Goal: Use online tool/utility: Utilize a website feature to perform a specific function

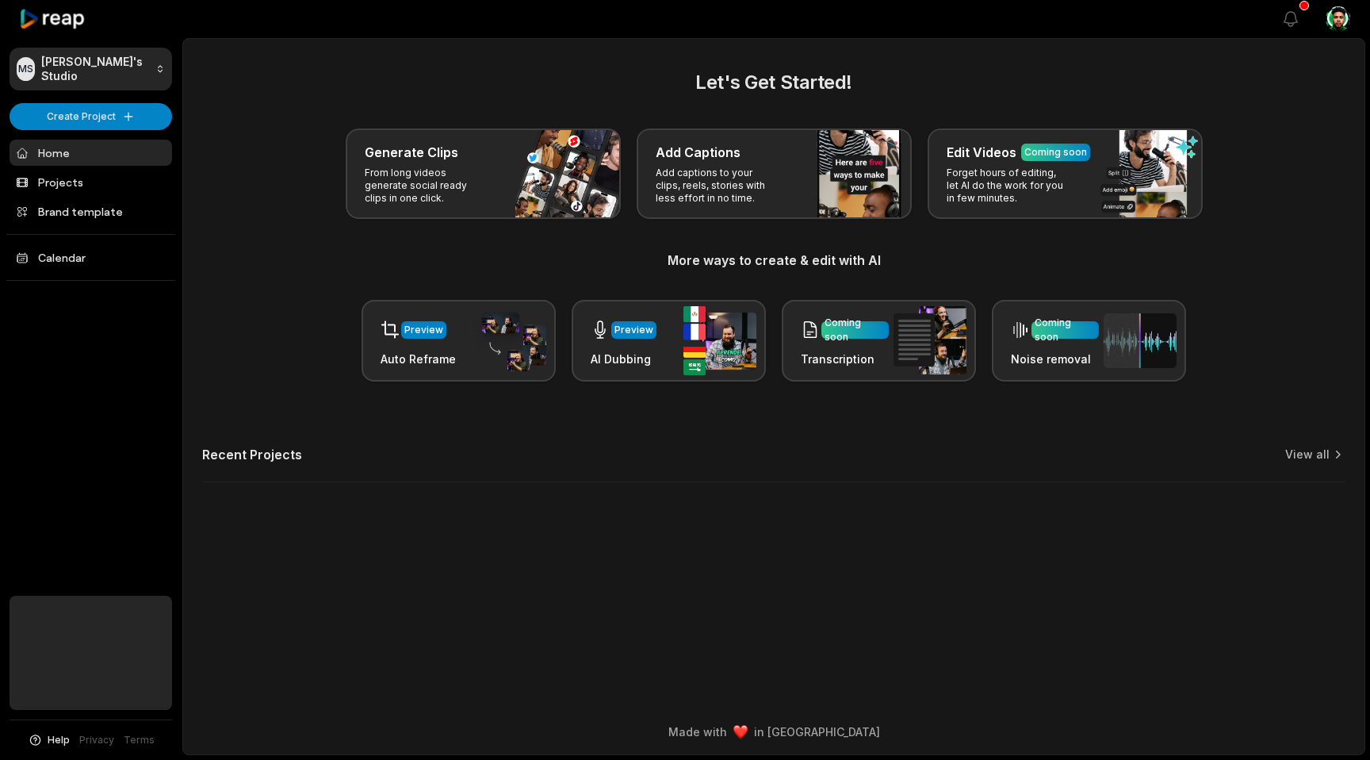
click at [71, 24] on icon at bounding box center [52, 19] width 67 height 21
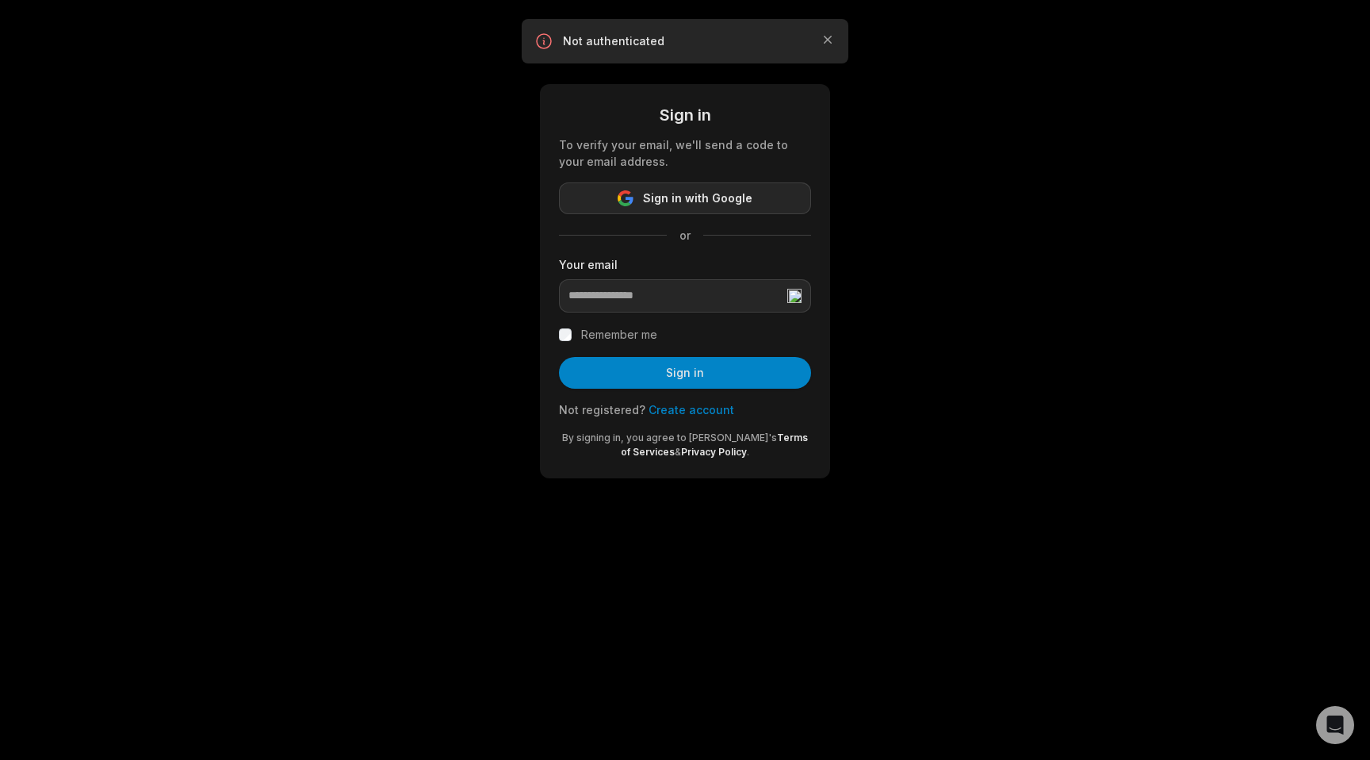
click at [683, 197] on span "Sign in with Google" at bounding box center [697, 198] width 109 height 19
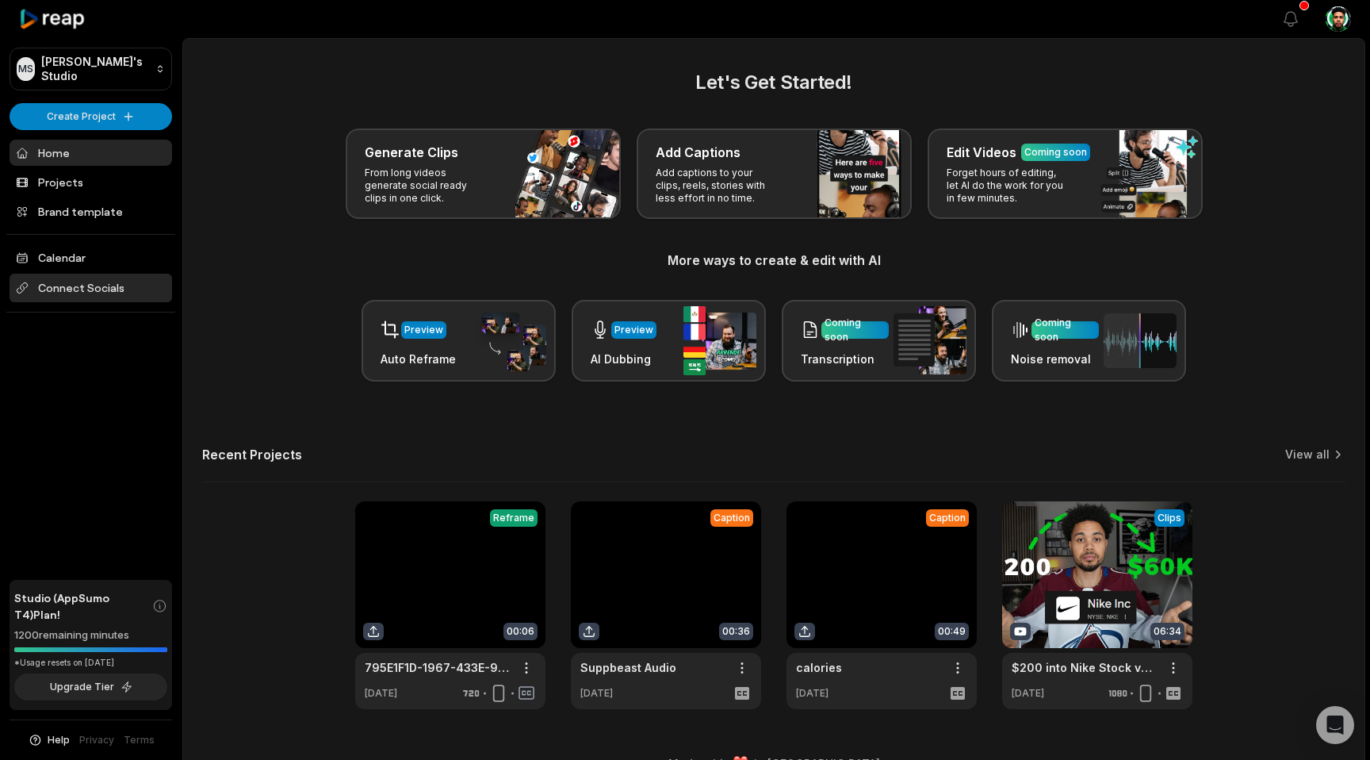
click at [77, 280] on span "Connect Socials" at bounding box center [91, 288] width 163 height 29
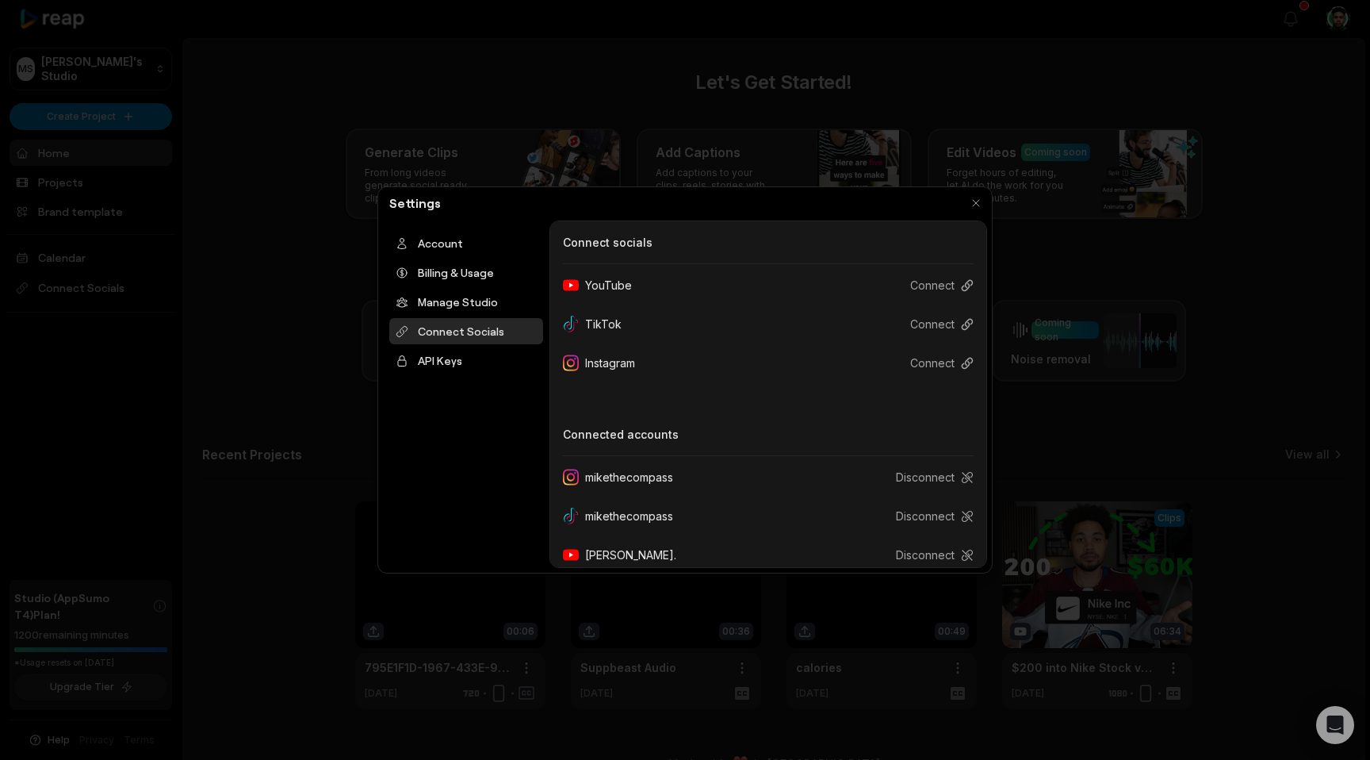
click at [197, 366] on div at bounding box center [685, 380] width 1370 height 760
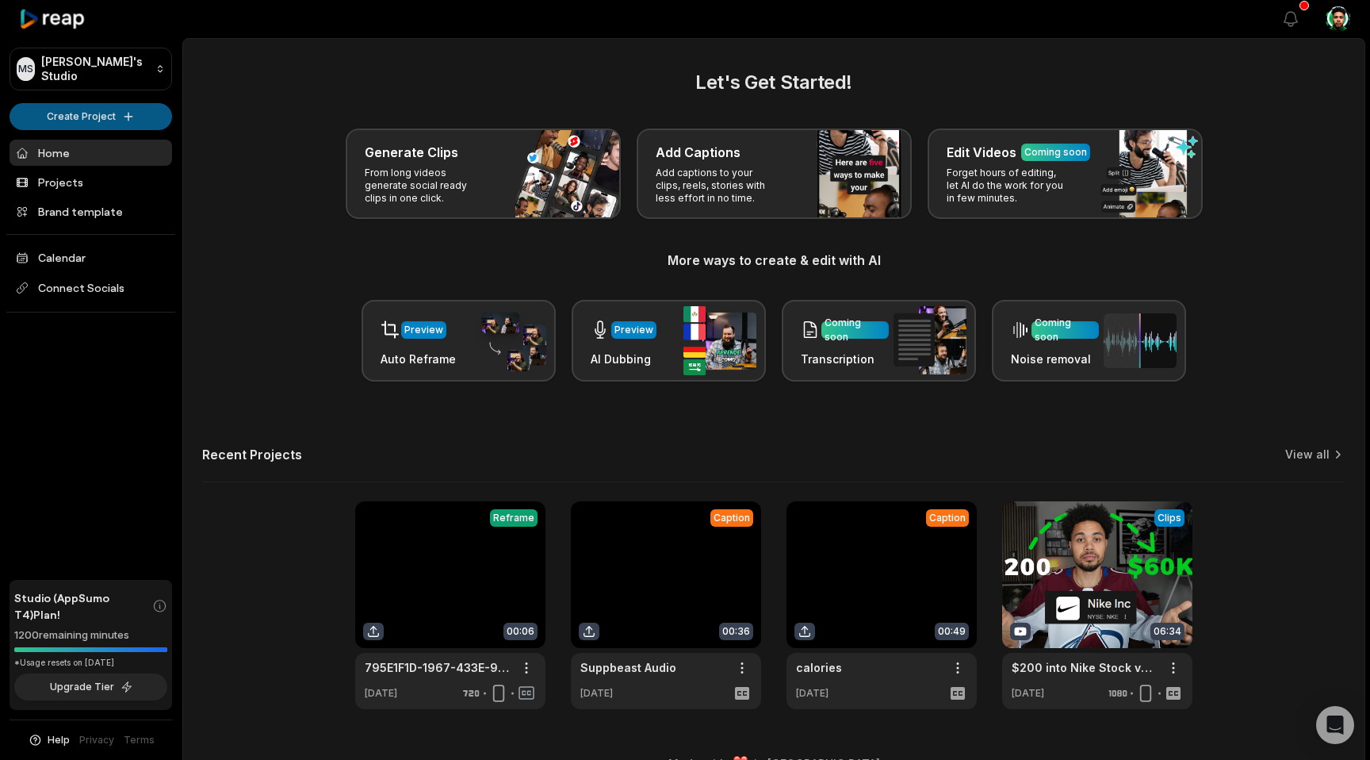
click at [67, 117] on html "[PERSON_NAME] Studio Create Project Home Projects Brand template Calendar Conne…" at bounding box center [685, 380] width 1370 height 760
click at [88, 151] on link "Create Clips" at bounding box center [90, 149] width 155 height 26
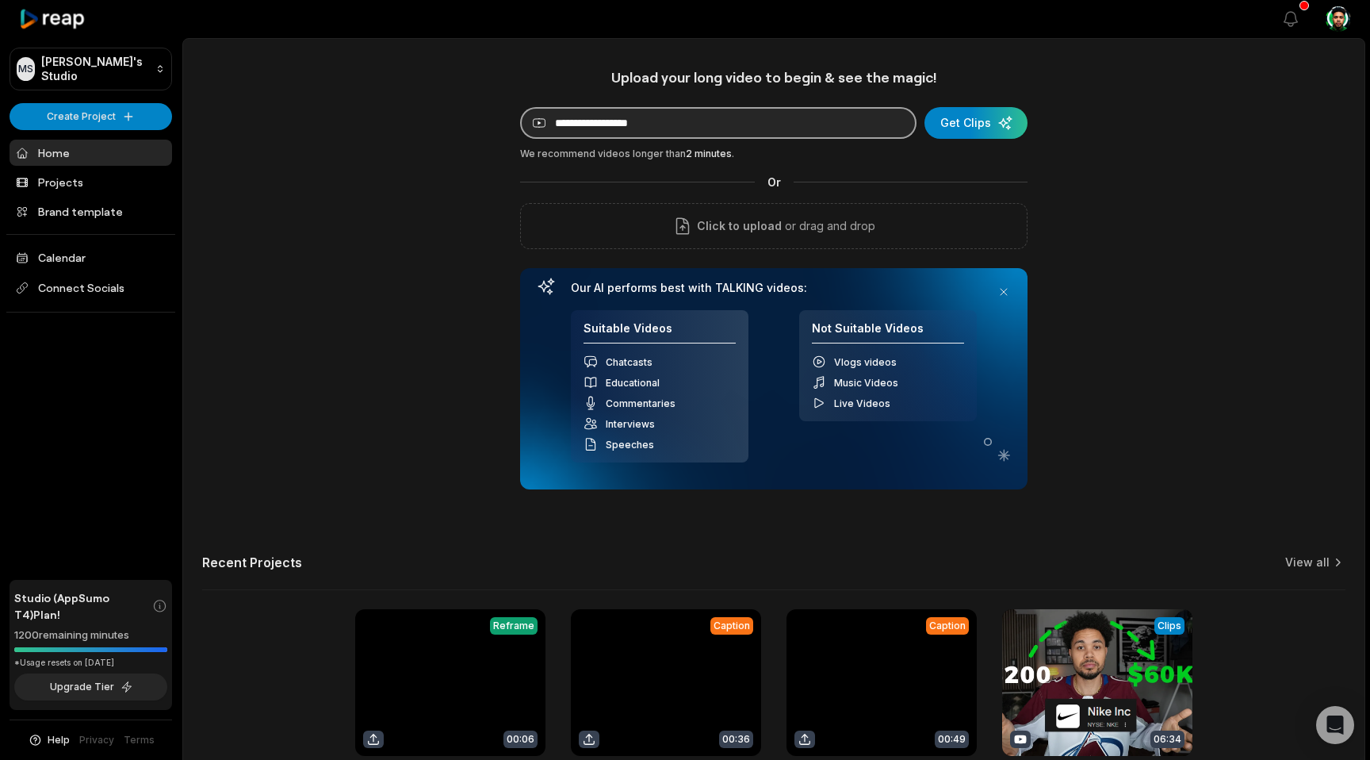
click at [602, 122] on input at bounding box center [718, 123] width 397 height 32
paste input "**********"
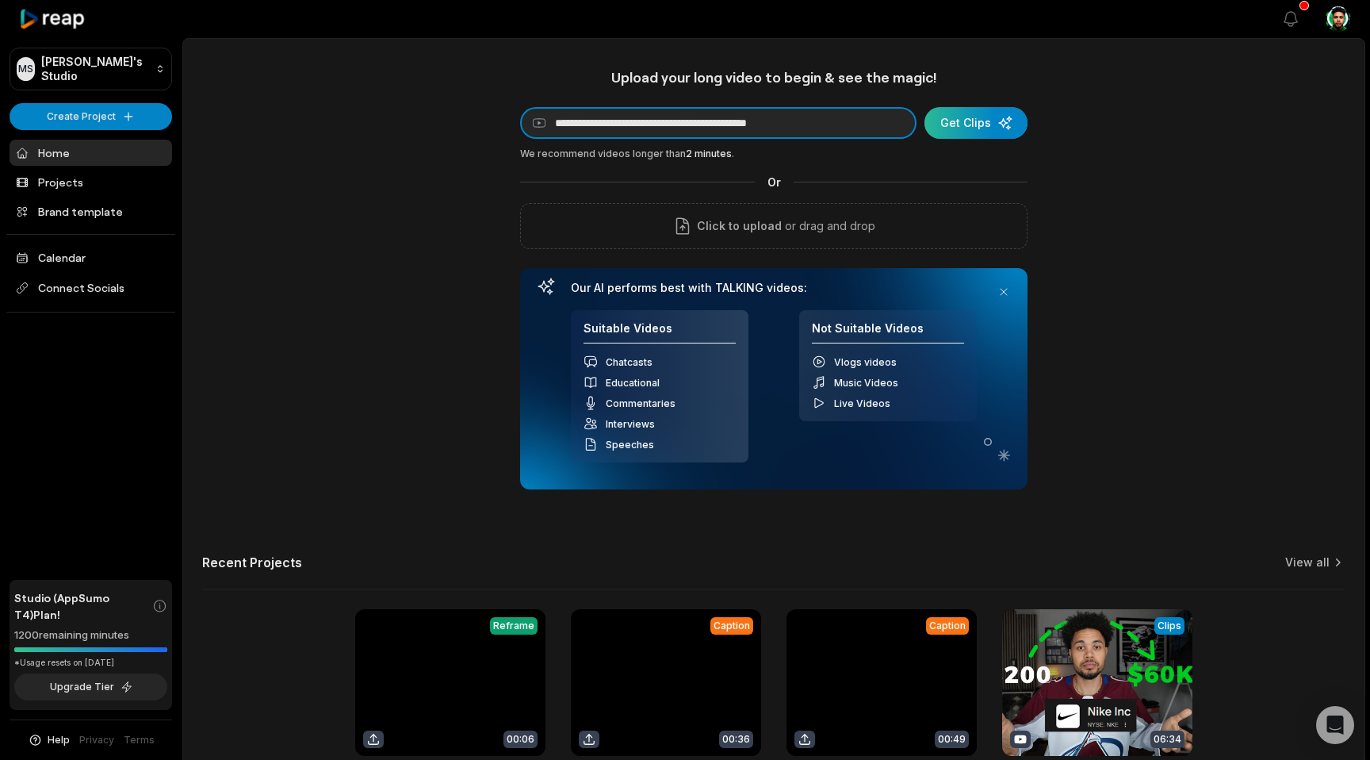
type input "**********"
click at [950, 121] on div "submit" at bounding box center [976, 123] width 103 height 32
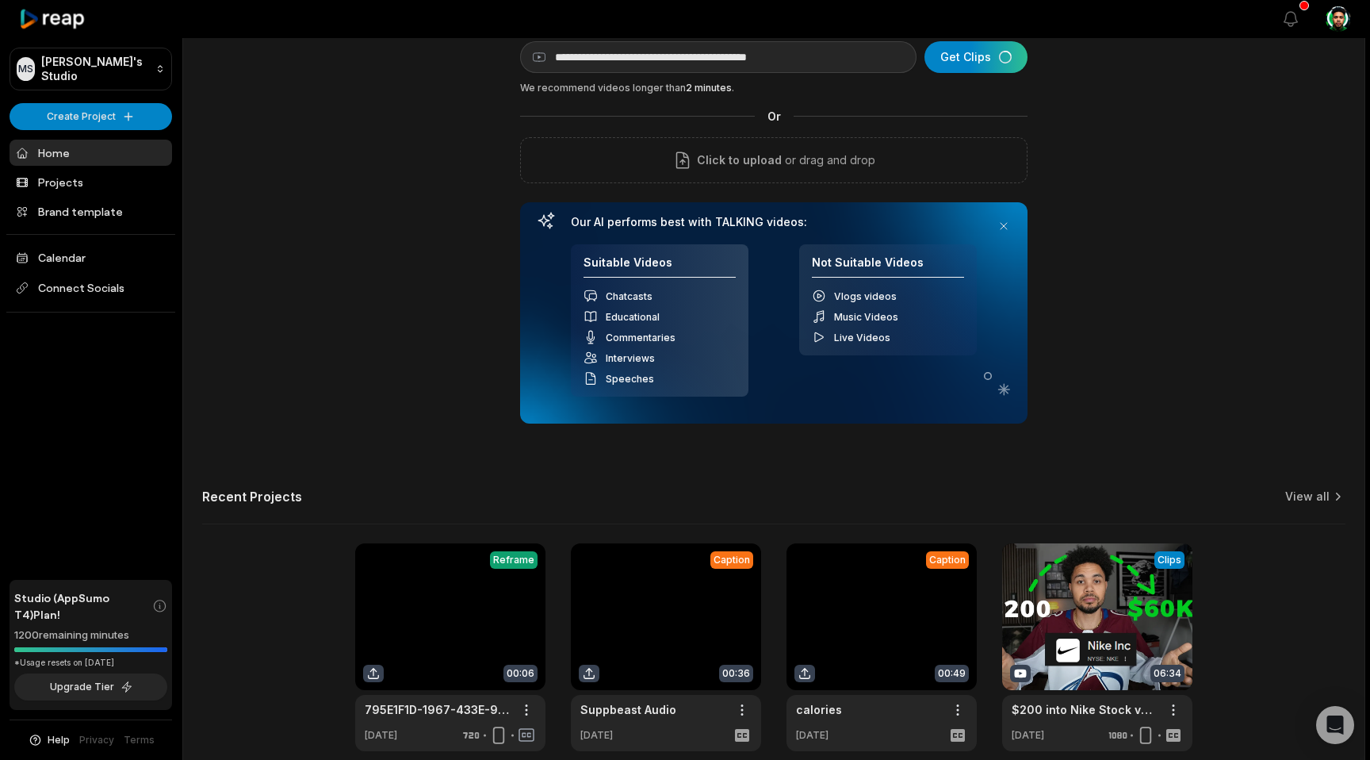
scroll to position [71, 0]
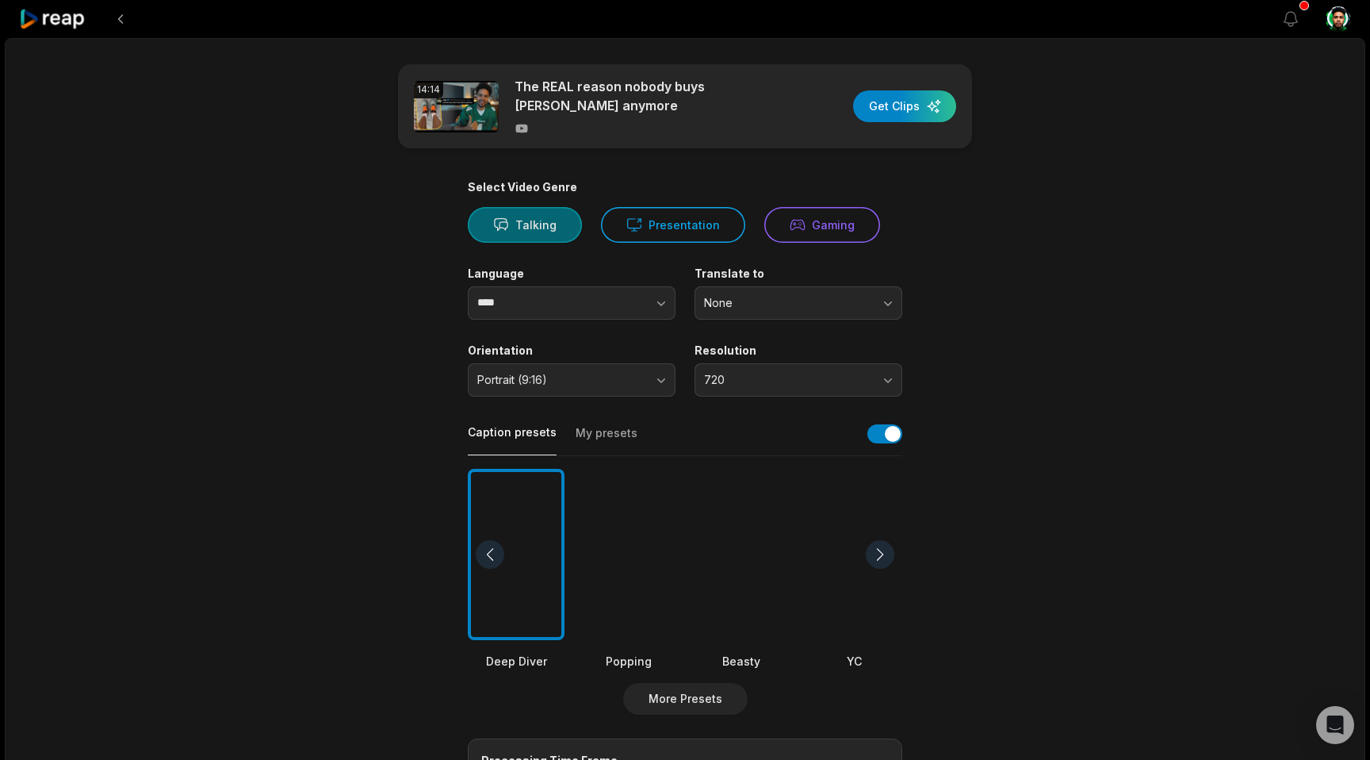
click at [522, 224] on button "Talking" at bounding box center [525, 225] width 114 height 36
click at [687, 224] on button "Presentation" at bounding box center [673, 225] width 144 height 36
click at [541, 228] on button "Talking" at bounding box center [525, 225] width 114 height 36
click at [812, 388] on button "720" at bounding box center [799, 379] width 208 height 33
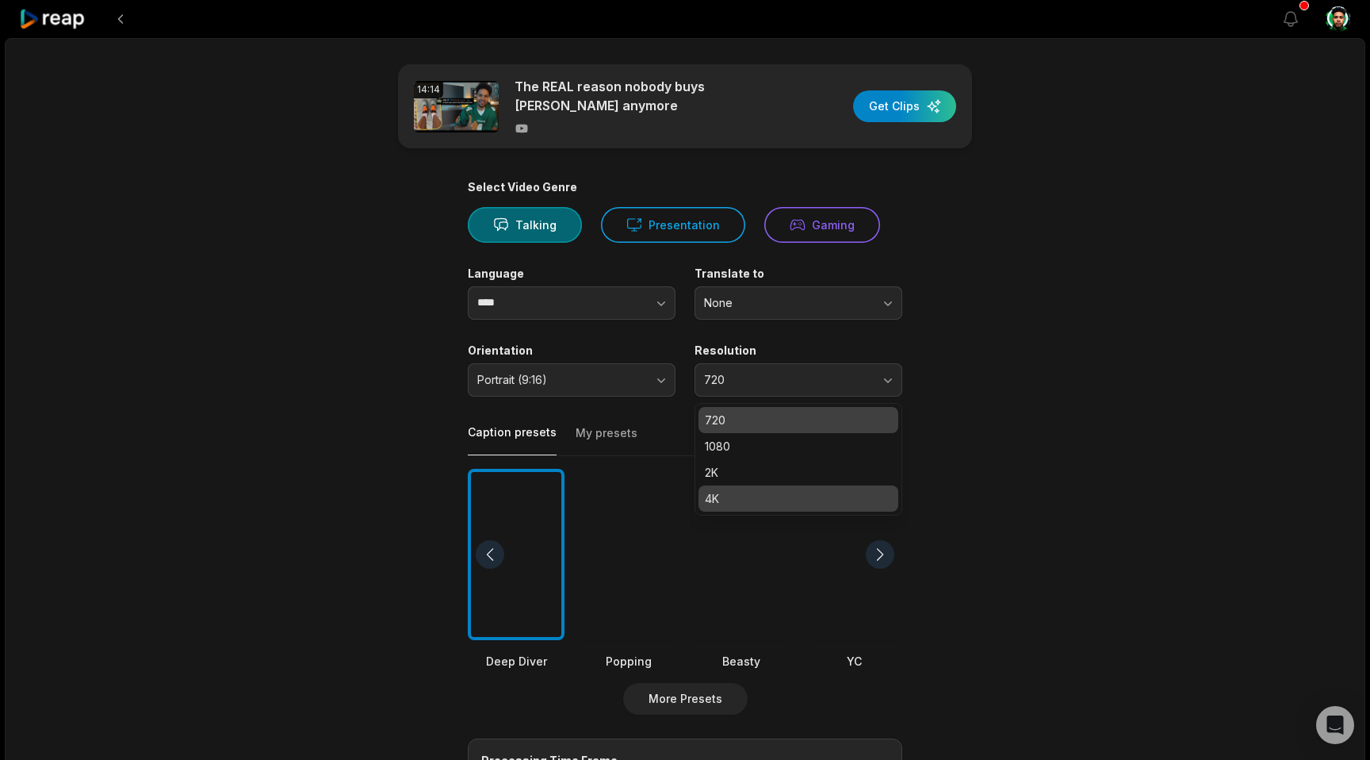
click at [777, 490] on p "4K" at bounding box center [798, 498] width 187 height 17
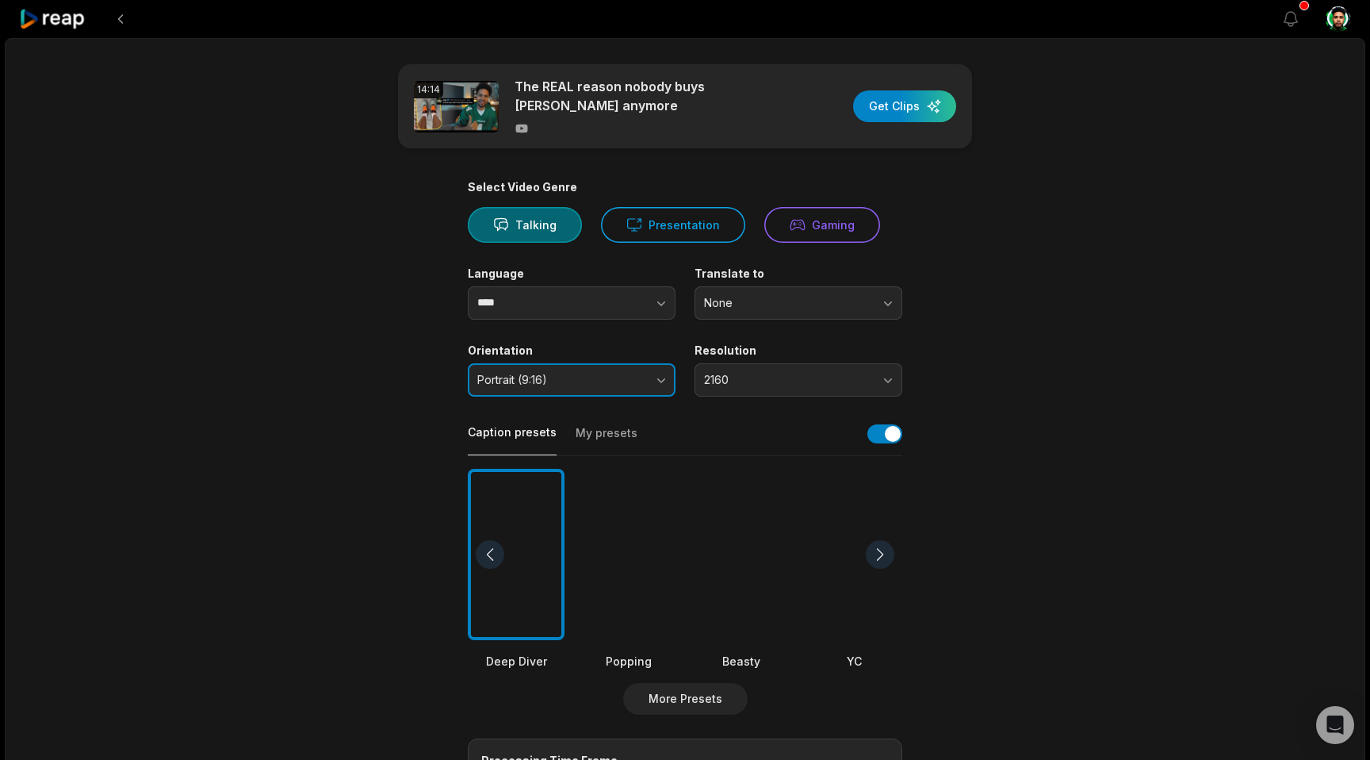
click at [585, 381] on span "Portrait (9:16)" at bounding box center [560, 380] width 167 height 14
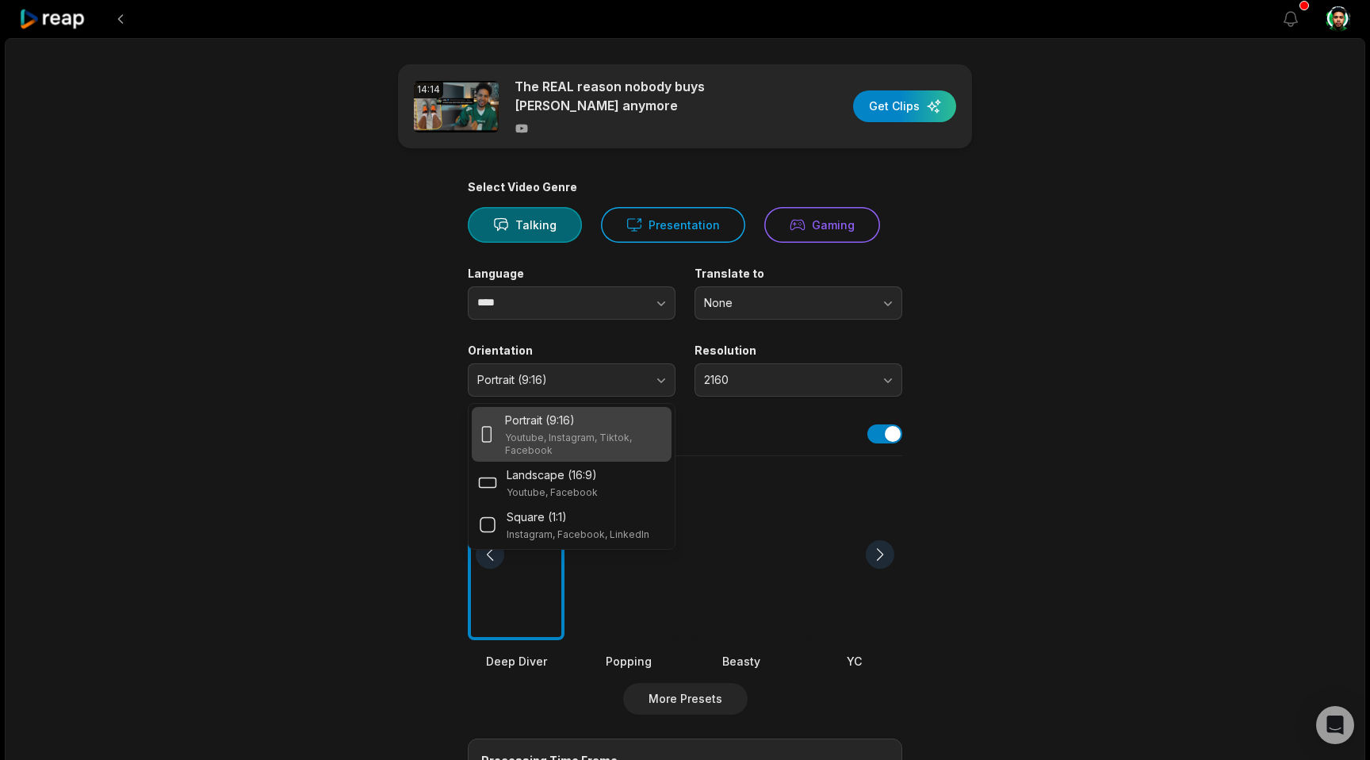
click at [404, 331] on main "14:14 The REAL reason nobody buys Jordans anymore Get Clips Select Video Genre …" at bounding box center [685, 550] width 768 height 972
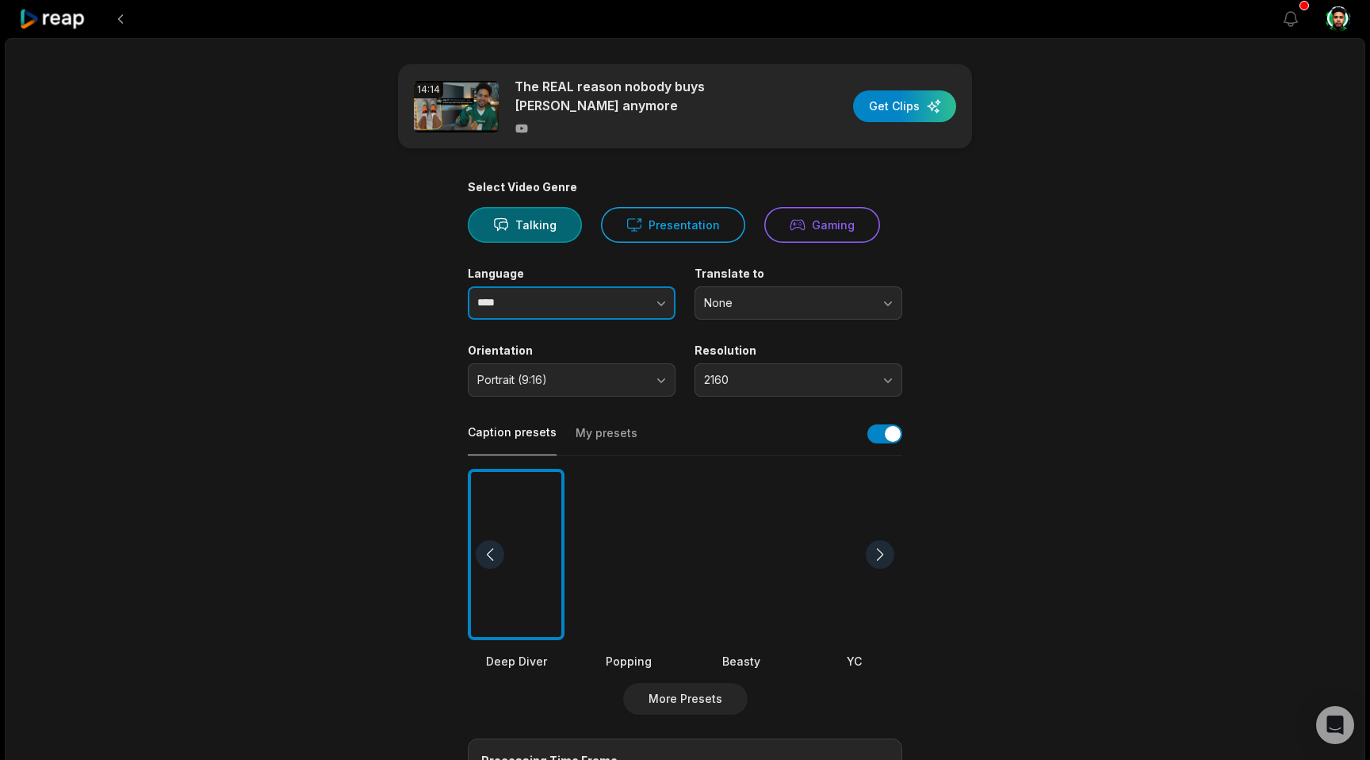
click at [552, 297] on input "****" at bounding box center [572, 302] width 208 height 33
click at [433, 293] on main "14:14 The REAL reason nobody buys Jordans anymore Get Clips Select Video Genre …" at bounding box center [685, 550] width 768 height 972
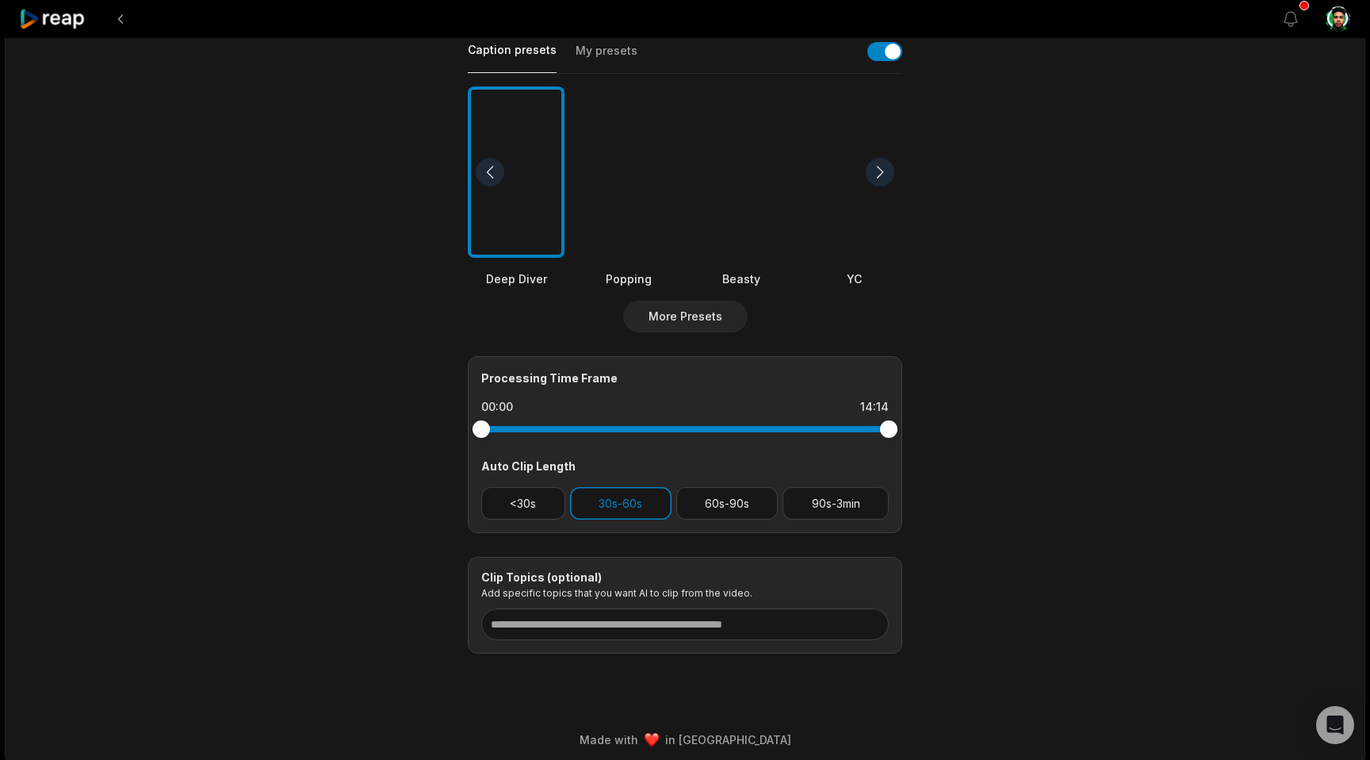
scroll to position [390, 0]
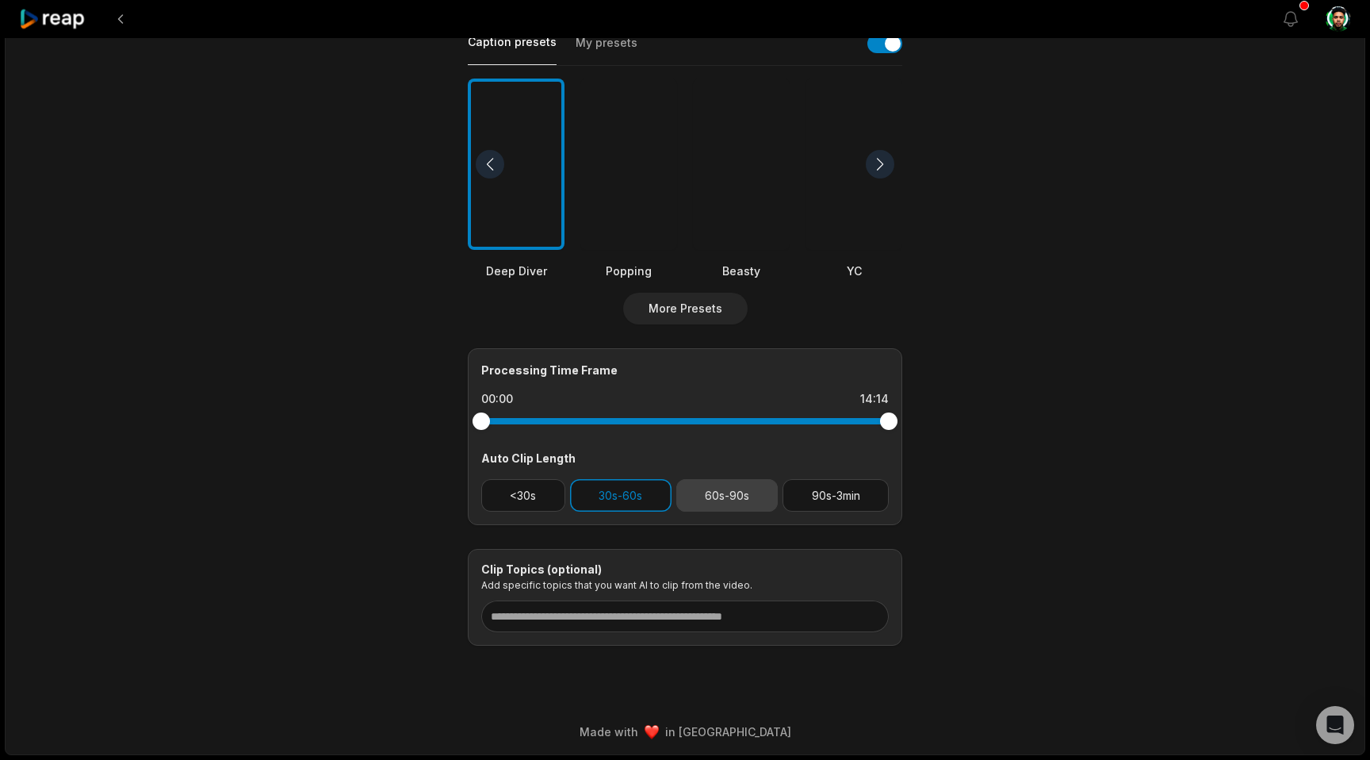
click at [707, 489] on button "60s-90s" at bounding box center [727, 495] width 102 height 33
click at [638, 492] on button "30s-60s" at bounding box center [621, 495] width 102 height 33
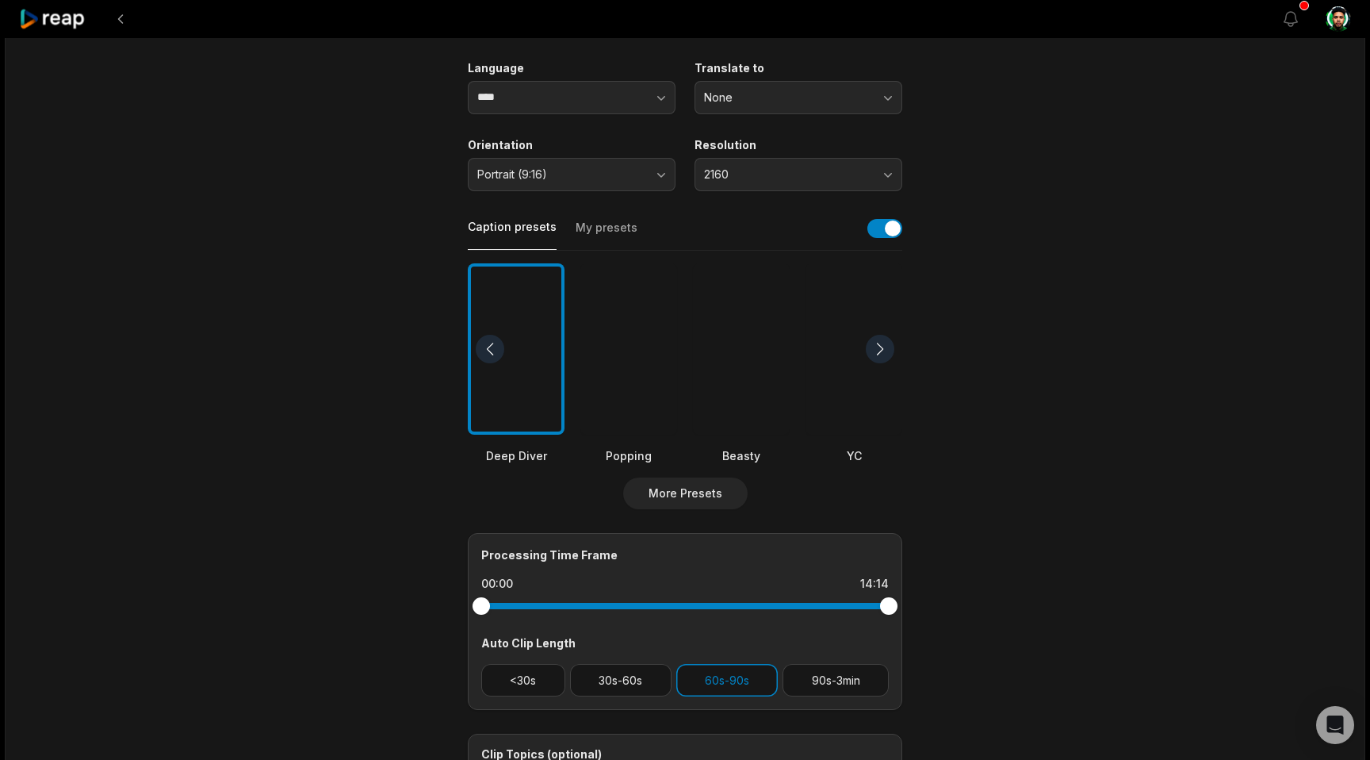
scroll to position [117, 0]
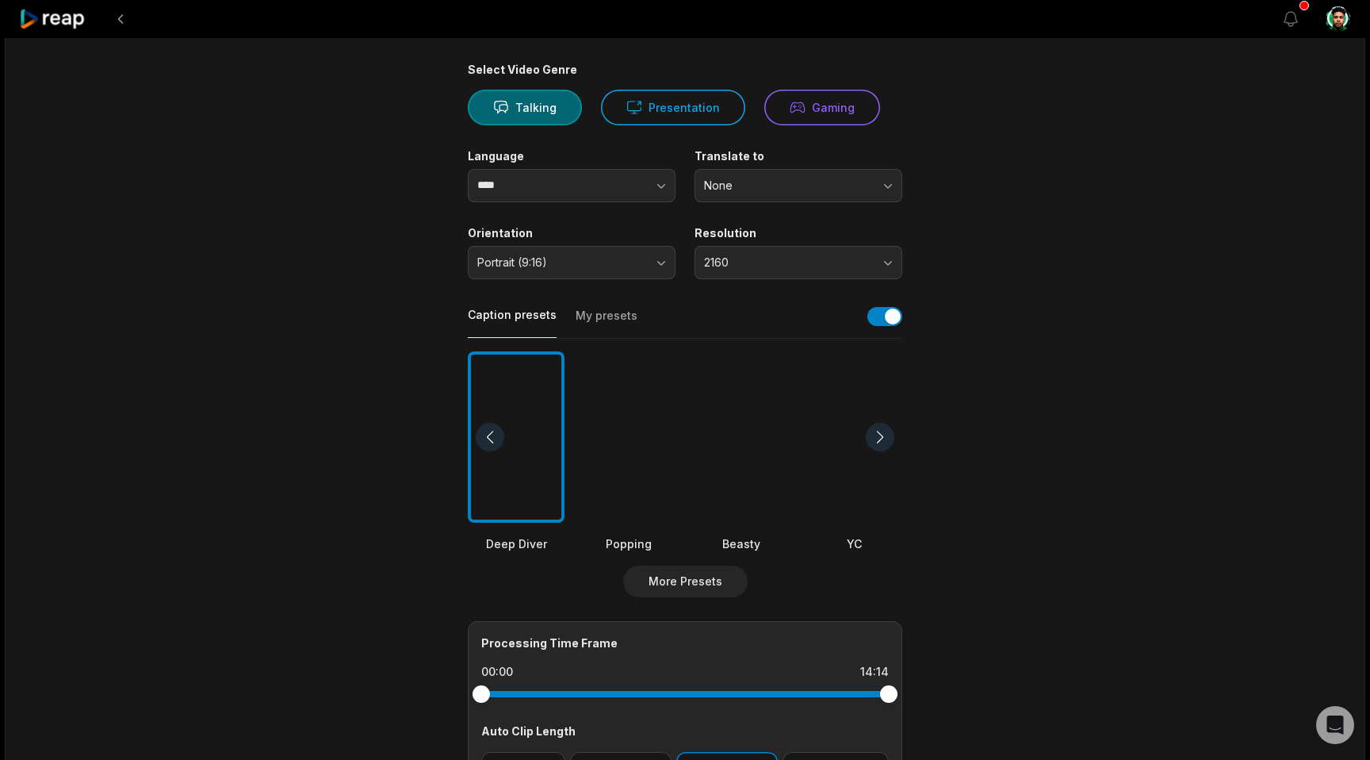
click at [877, 434] on div at bounding box center [880, 437] width 29 height 29
click at [846, 467] on div at bounding box center [854, 437] width 97 height 172
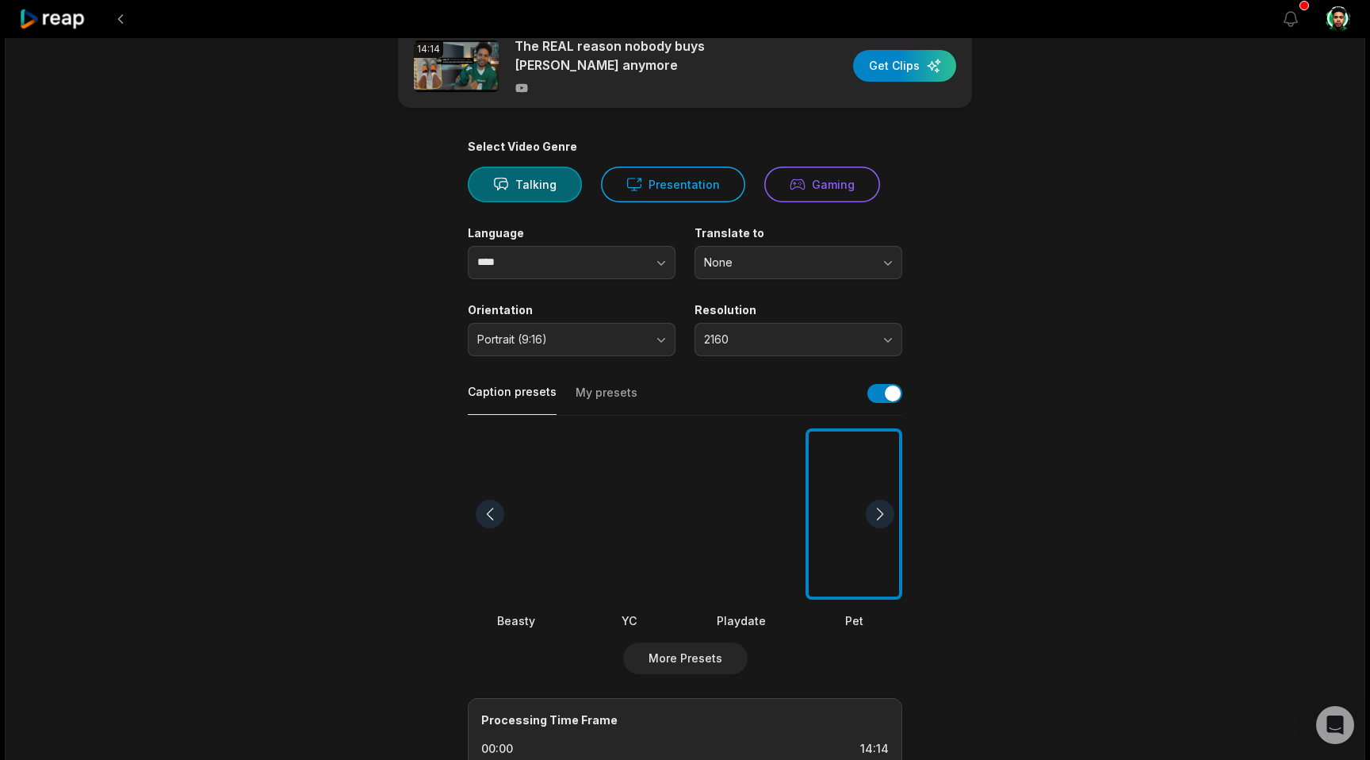
scroll to position [4, 0]
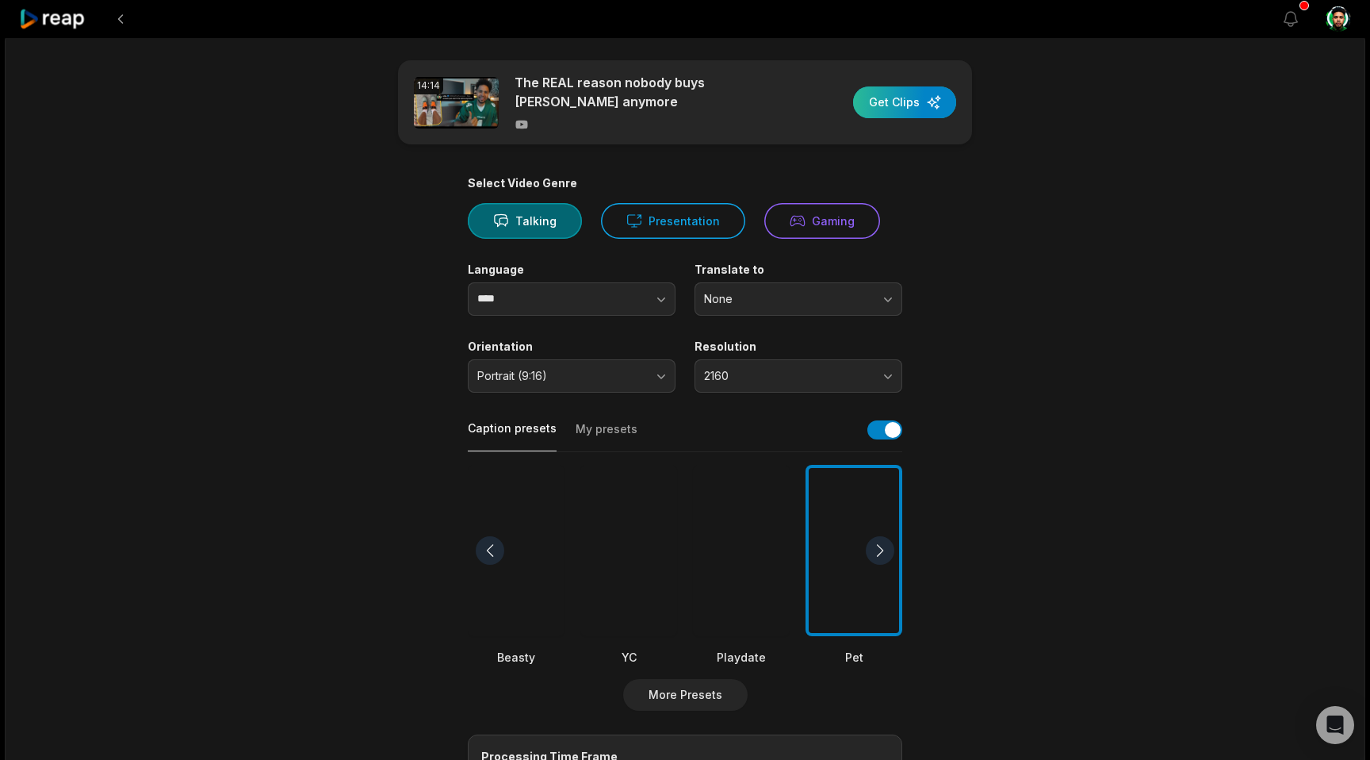
click at [907, 102] on div "button" at bounding box center [904, 102] width 103 height 32
